Goal: Task Accomplishment & Management: Use online tool/utility

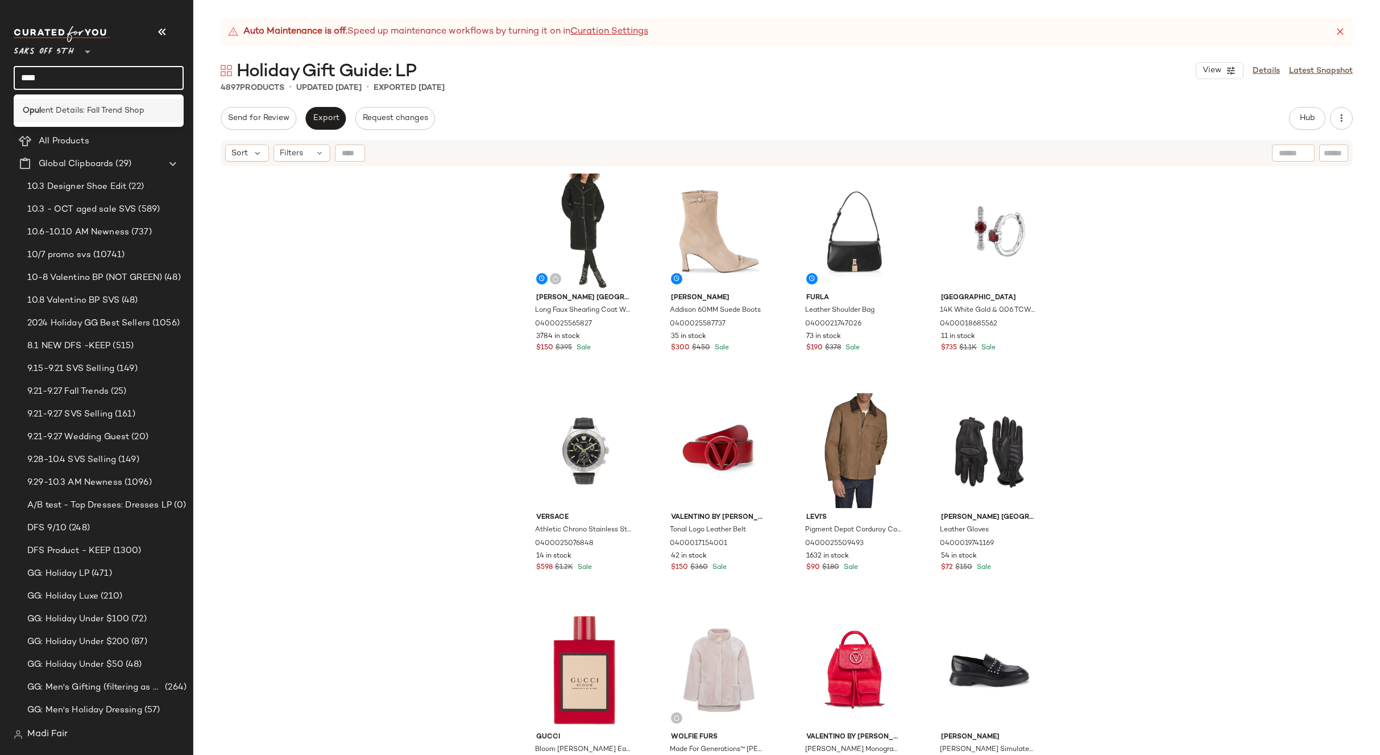
type input "****"
click at [71, 113] on span "ent Details: Fall Trend Shop" at bounding box center [93, 111] width 104 height 12
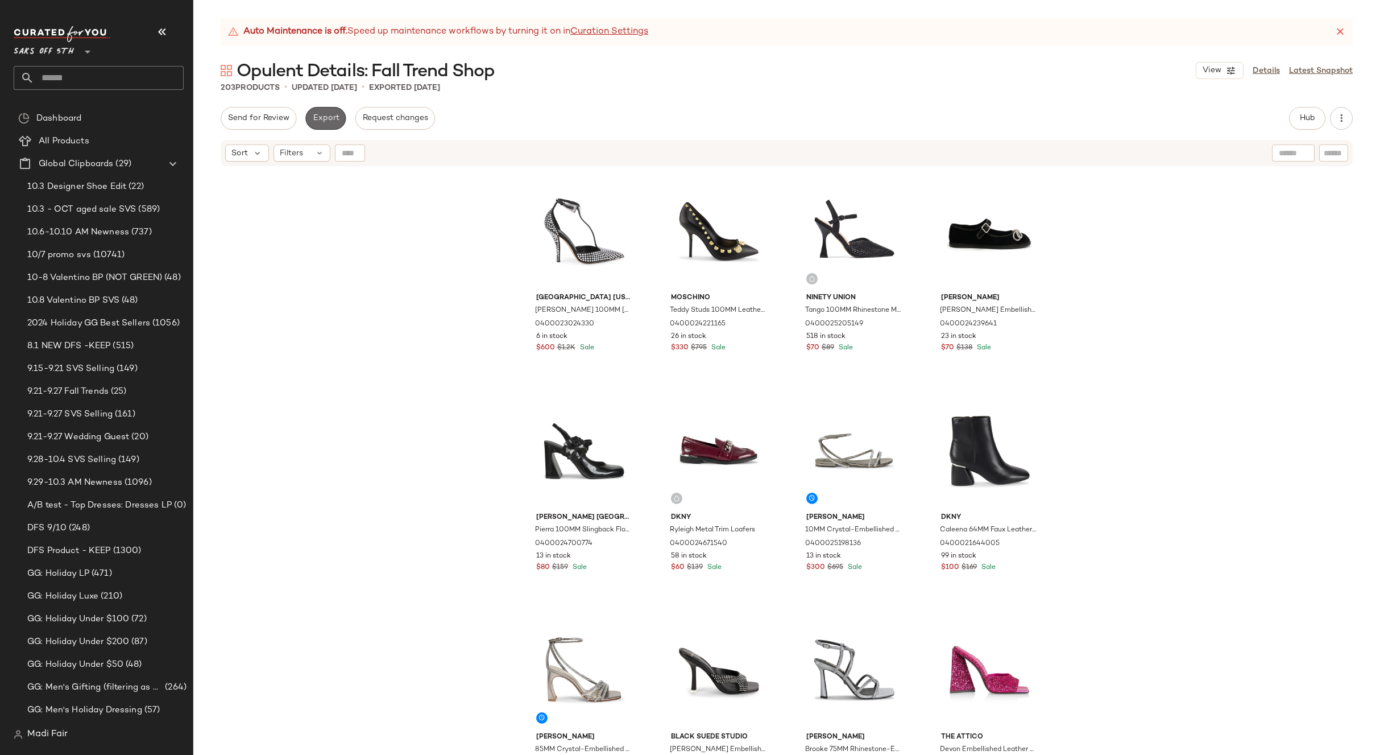
click at [318, 112] on button "Export" at bounding box center [325, 118] width 40 height 23
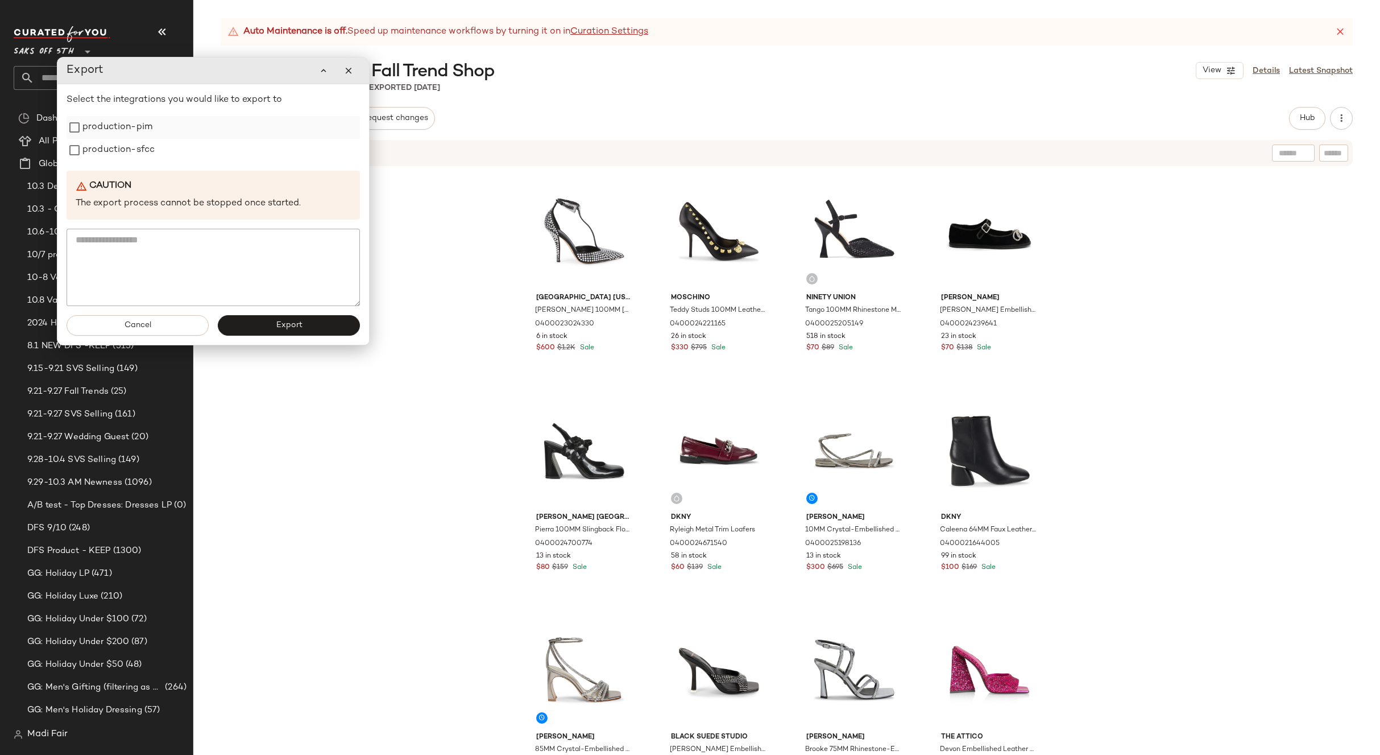
click at [122, 131] on label "production-pim" at bounding box center [117, 127] width 70 height 23
click at [118, 146] on label "production-sfcc" at bounding box center [118, 150] width 72 height 23
click at [294, 321] on span "Export" at bounding box center [288, 325] width 27 height 9
